Goal: Information Seeking & Learning: Learn about a topic

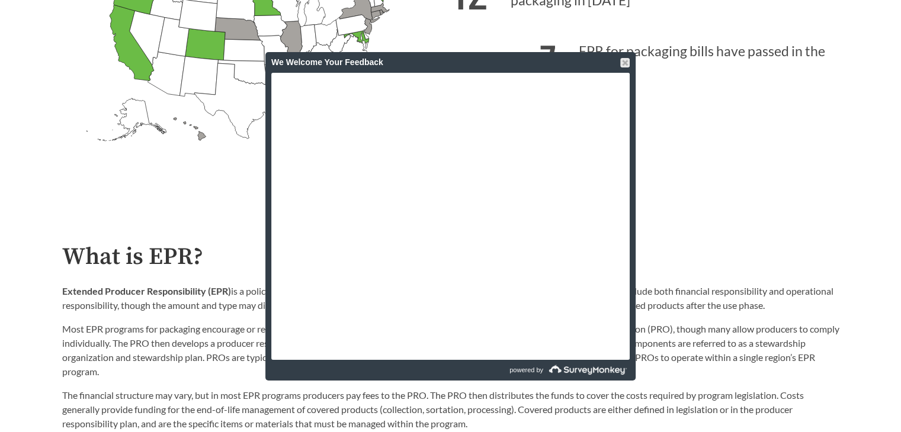
scroll to position [178, 0]
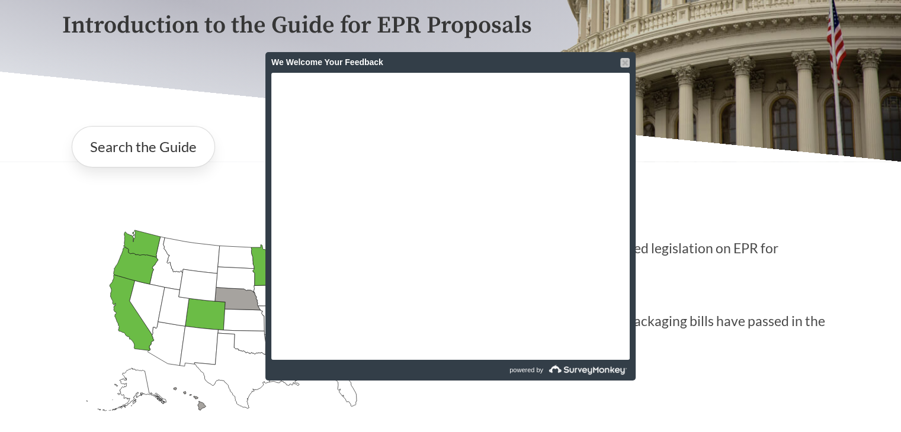
click at [625, 62] on div at bounding box center [624, 62] width 9 height 9
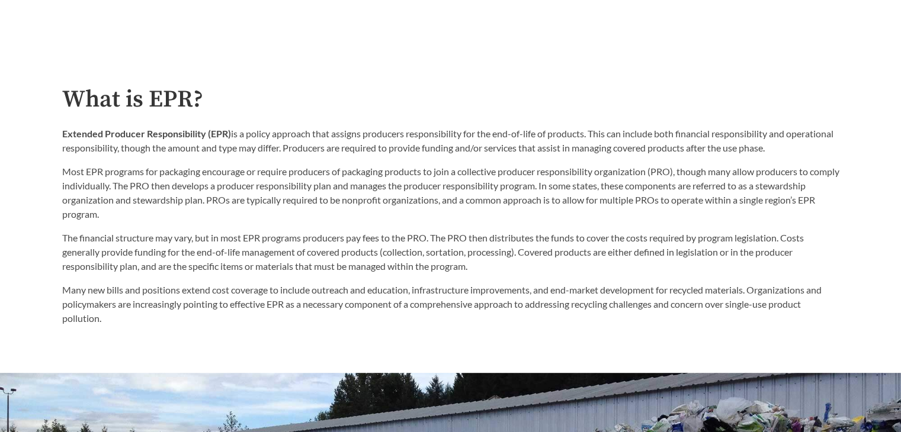
scroll to position [588, 0]
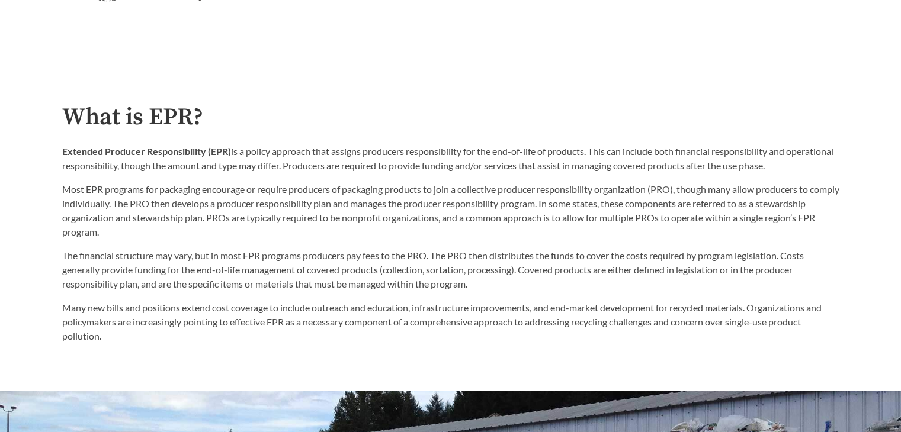
click at [783, 158] on p "Extended Producer Responsibility (EPR) is a policy approach that assigns produc…" at bounding box center [450, 159] width 777 height 28
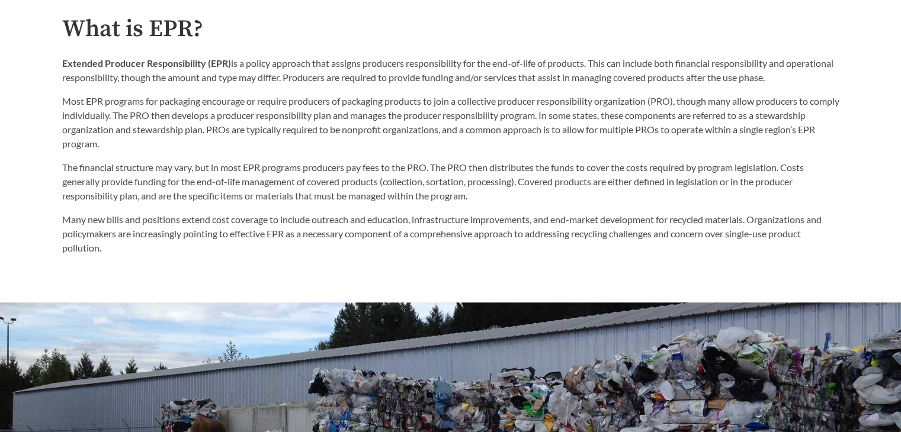
scroll to position [711, 0]
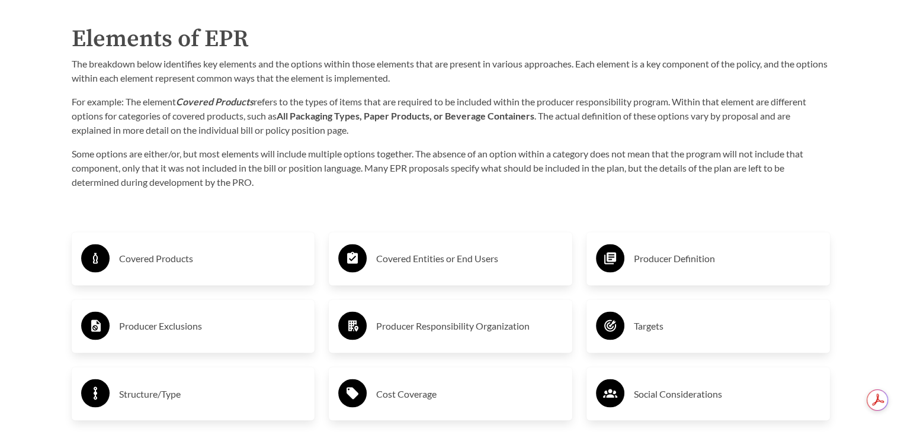
scroll to position [1969, 0]
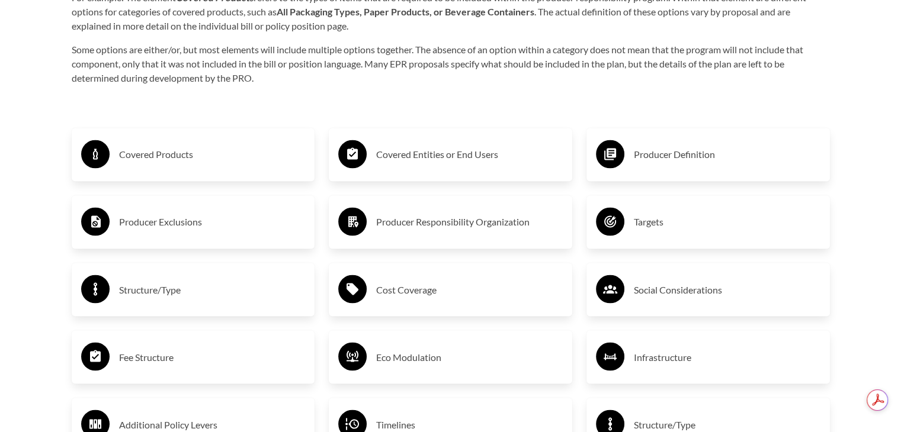
drag, startPoint x: 160, startPoint y: 162, endPoint x: 101, endPoint y: 149, distance: 59.9
click at [101, 149] on circle at bounding box center [95, 154] width 28 height 28
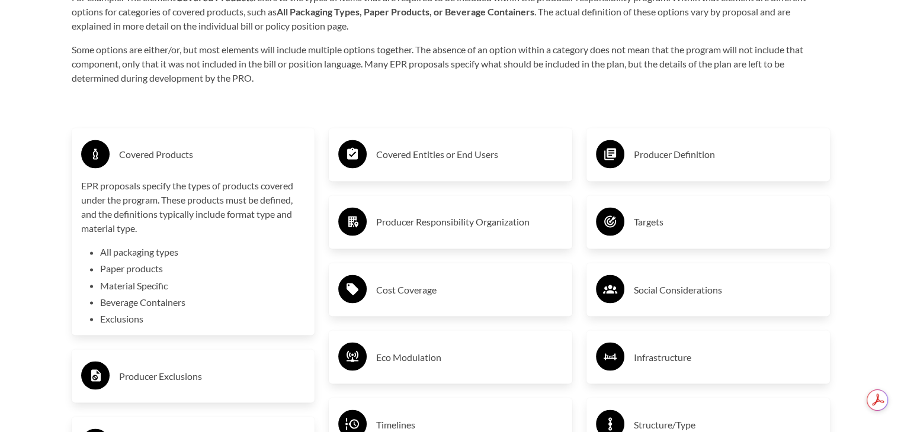
click at [467, 168] on div "Covered Entities or End Users" at bounding box center [450, 154] width 224 height 34
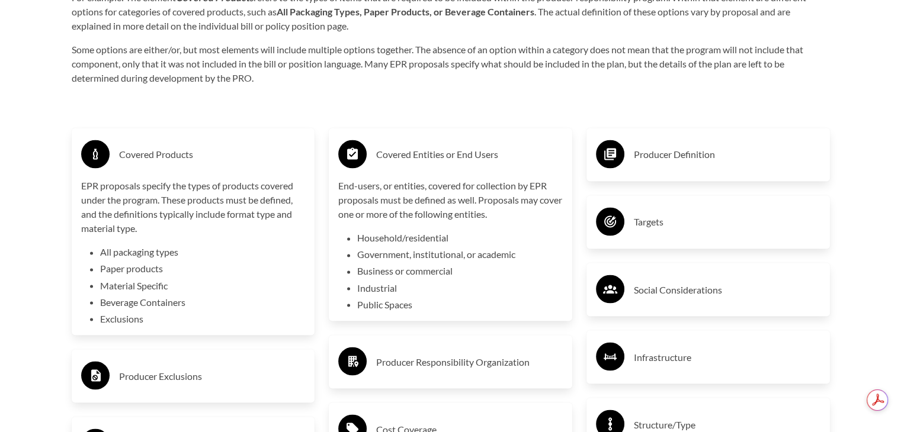
click at [752, 174] on div "Producer Definition" at bounding box center [707, 154] width 243 height 53
click at [732, 159] on h3 "Producer Definition" at bounding box center [727, 154] width 187 height 19
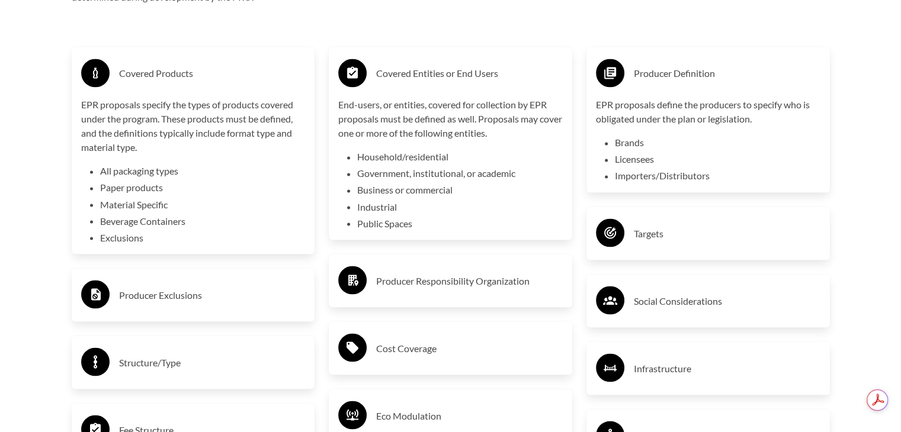
scroll to position [2061, 0]
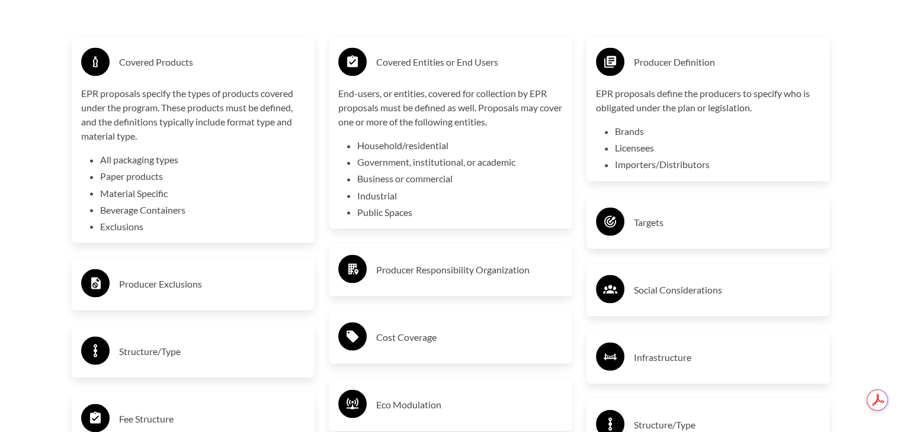
click at [427, 274] on h3 "Producer Responsibility Organization" at bounding box center [469, 269] width 187 height 19
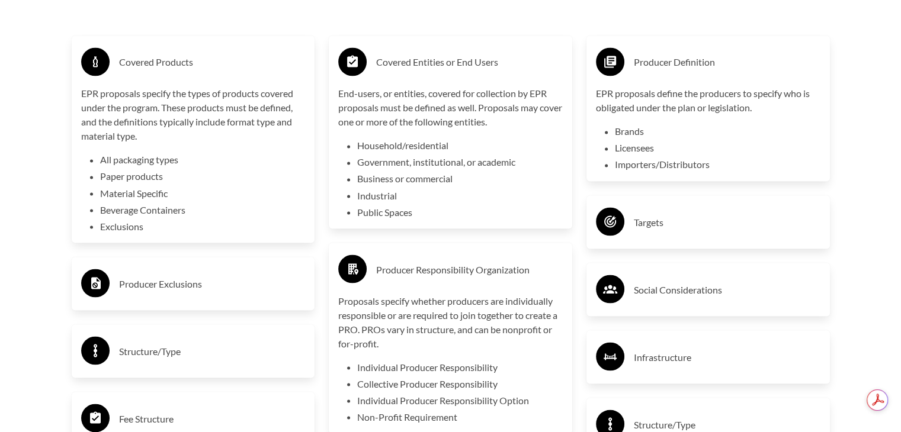
drag, startPoint x: 262, startPoint y: 283, endPoint x: 277, endPoint y: 279, distance: 15.2
click at [277, 279] on h3 "Producer Exclusions" at bounding box center [212, 283] width 187 height 19
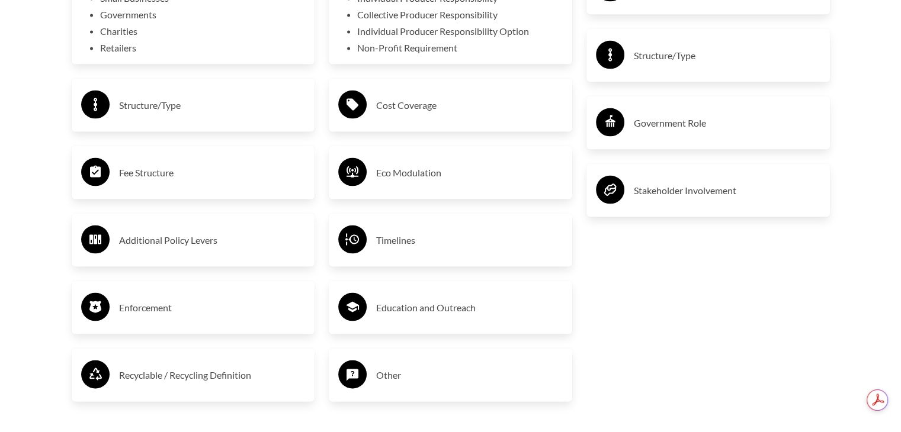
scroll to position [2438, 0]
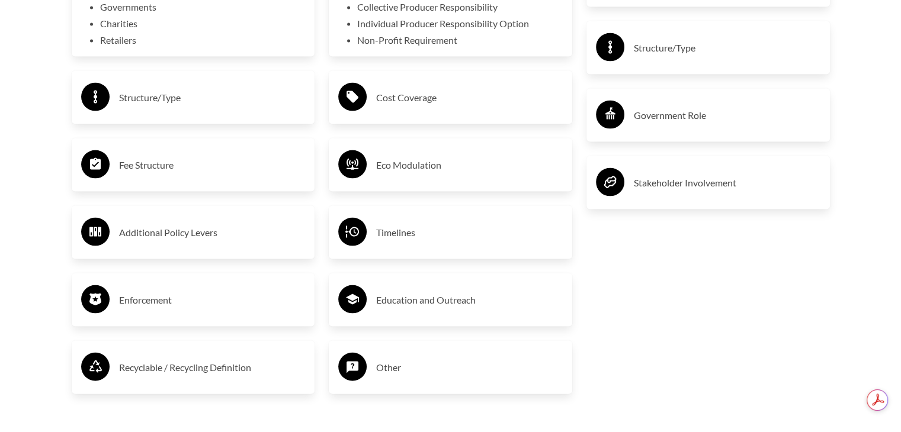
click at [197, 353] on div "Recyclable / Recycling Definition" at bounding box center [193, 368] width 224 height 34
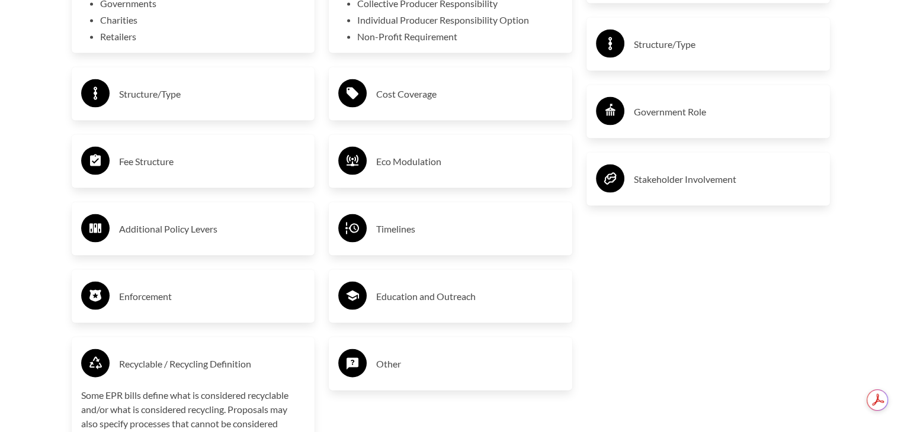
scroll to position [2556, 0]
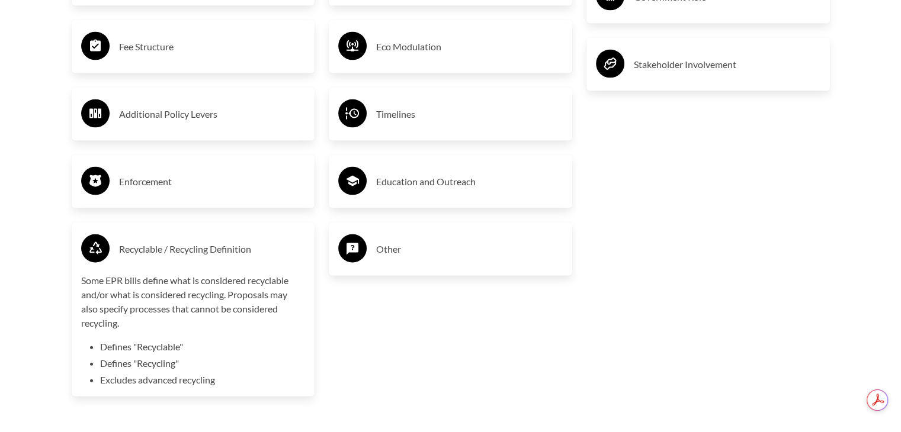
click at [448, 185] on h3 "Education and Outreach" at bounding box center [469, 181] width 187 height 19
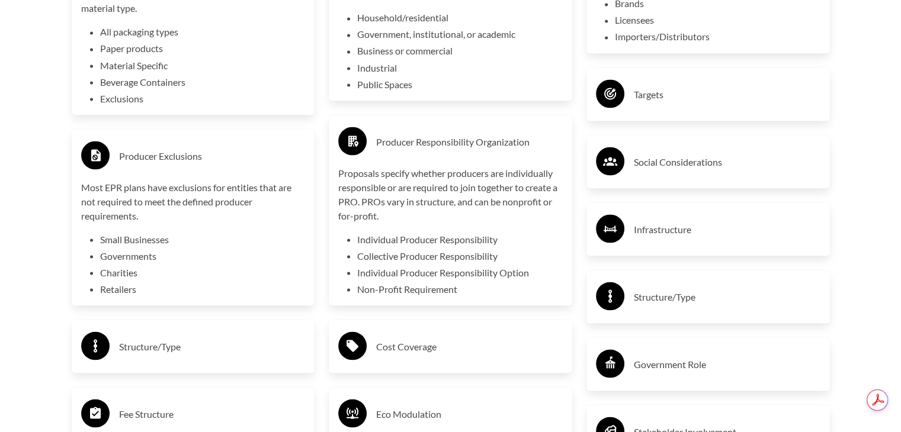
scroll to position [2148, 0]
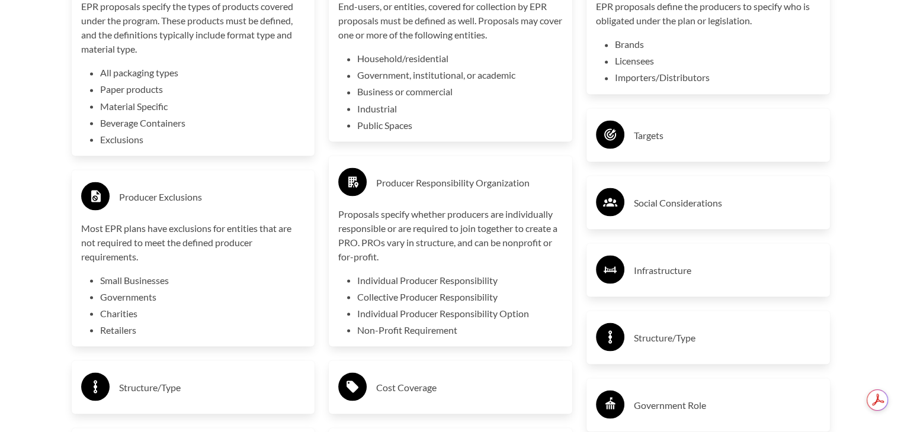
click at [750, 269] on h3 "Infrastructure" at bounding box center [727, 270] width 187 height 19
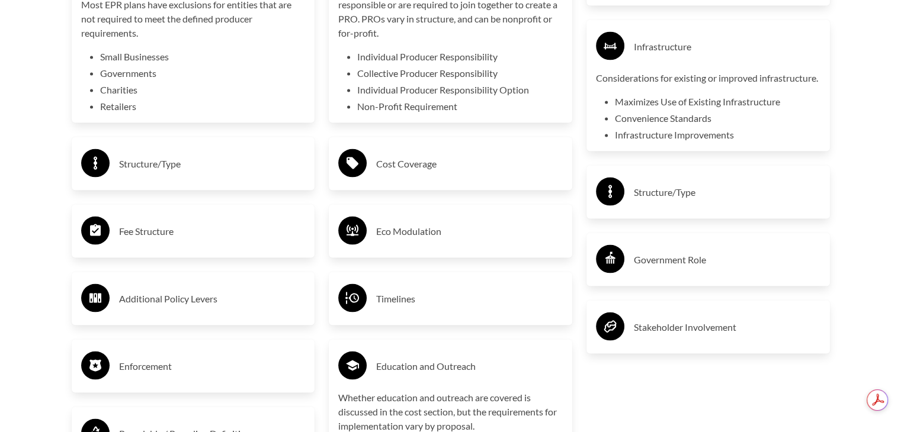
scroll to position [2445, 0]
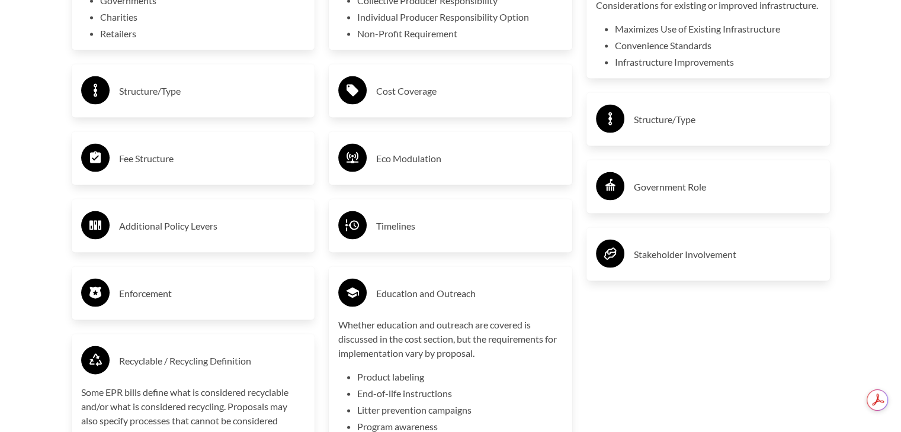
click at [668, 197] on h3 "Government Role" at bounding box center [727, 187] width 187 height 19
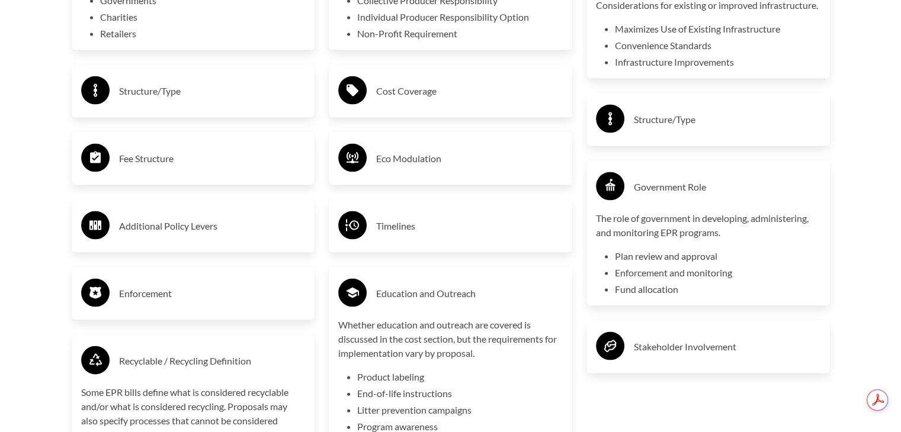
click at [699, 357] on h3 "Stakeholder Involvement" at bounding box center [727, 347] width 187 height 19
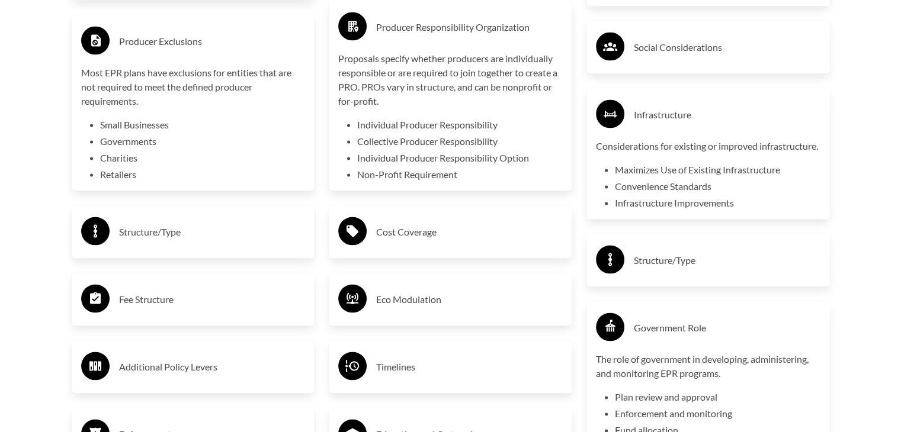
scroll to position [2310, 0]
